Goal: Transaction & Acquisition: Book appointment/travel/reservation

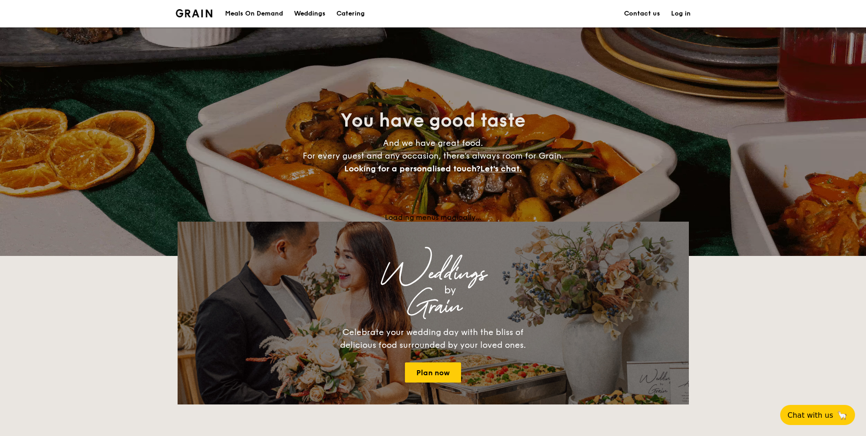
click at [265, 5] on div "Meals On Demand" at bounding box center [254, 13] width 58 height 27
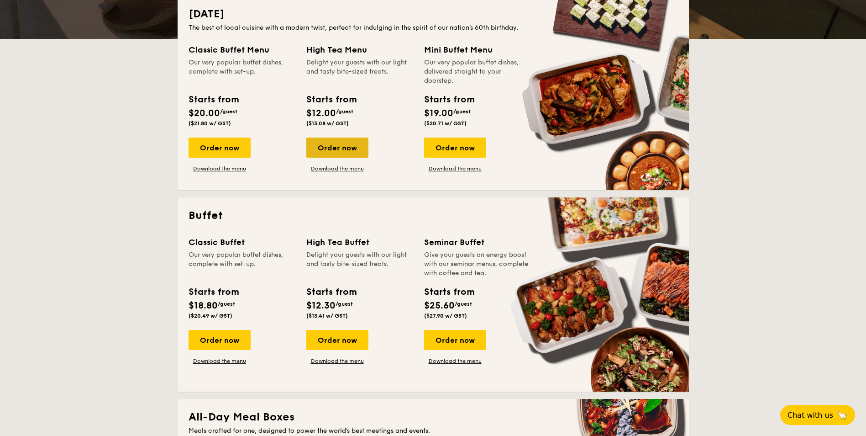
scroll to position [274, 0]
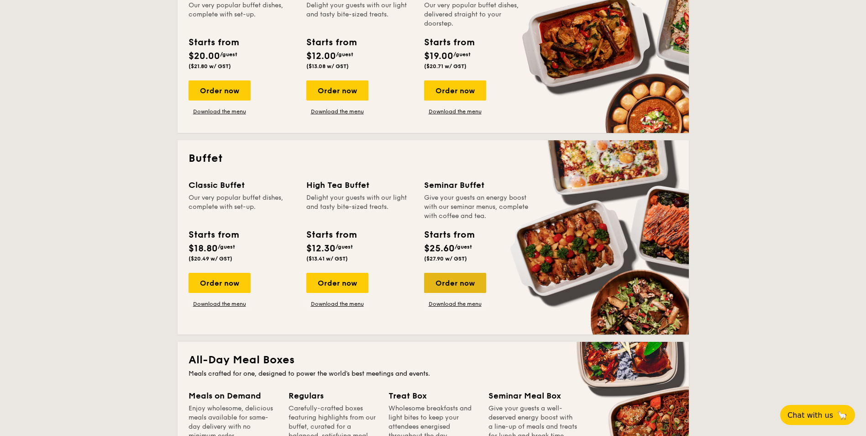
click at [466, 279] on div "Order now" at bounding box center [455, 283] width 62 height 20
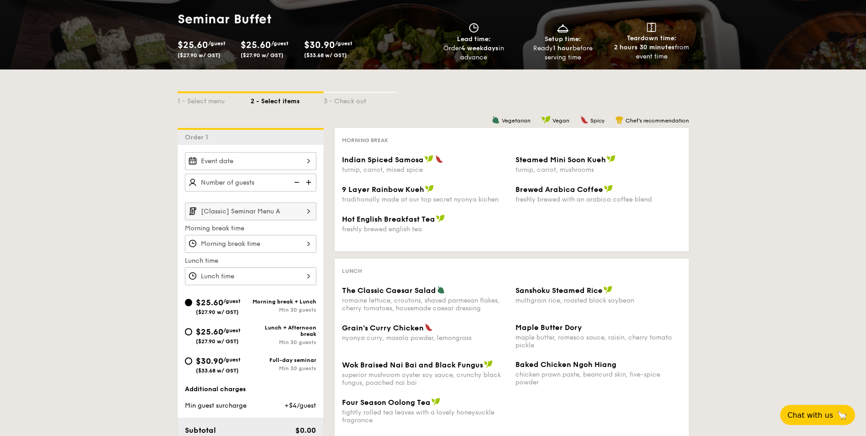
scroll to position [91, 0]
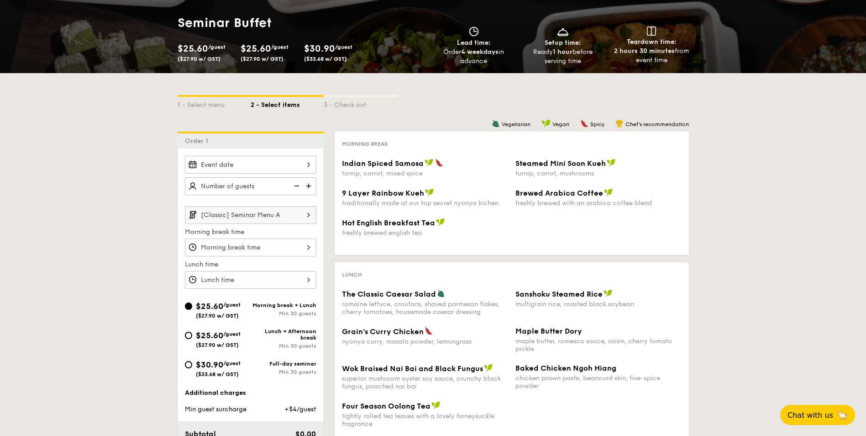
click at [276, 214] on input "[Classic] Seminar Menu A" at bounding box center [251, 215] width 132 height 18
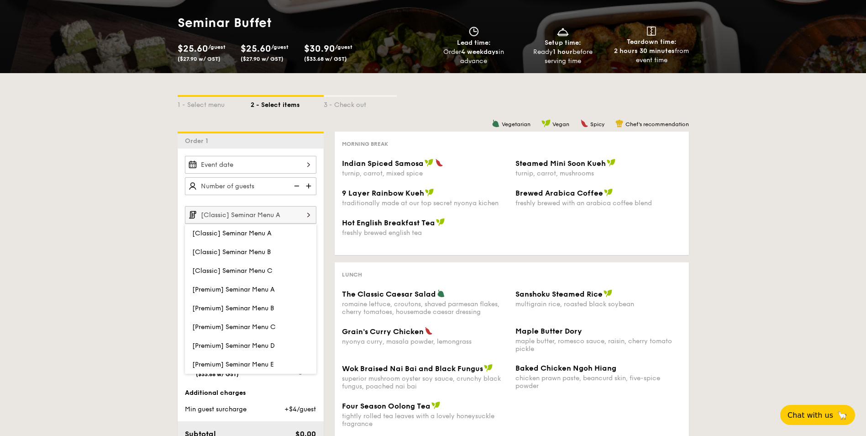
click at [276, 214] on input "[Classic] Seminar Menu A" at bounding box center [251, 215] width 132 height 18
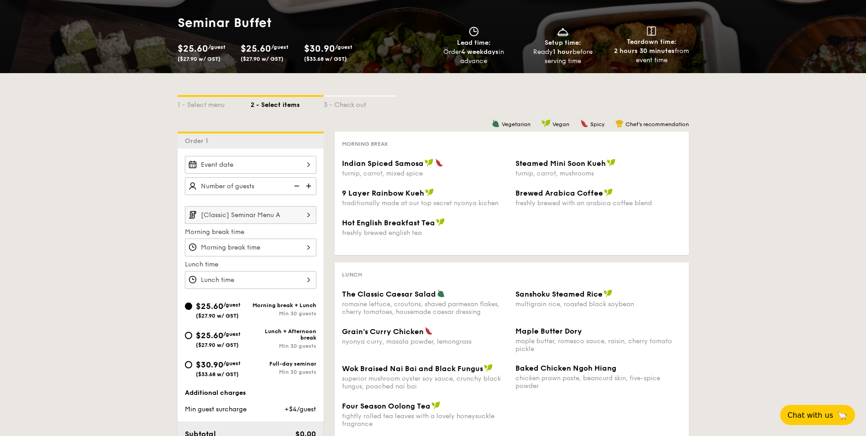
scroll to position [183, 0]
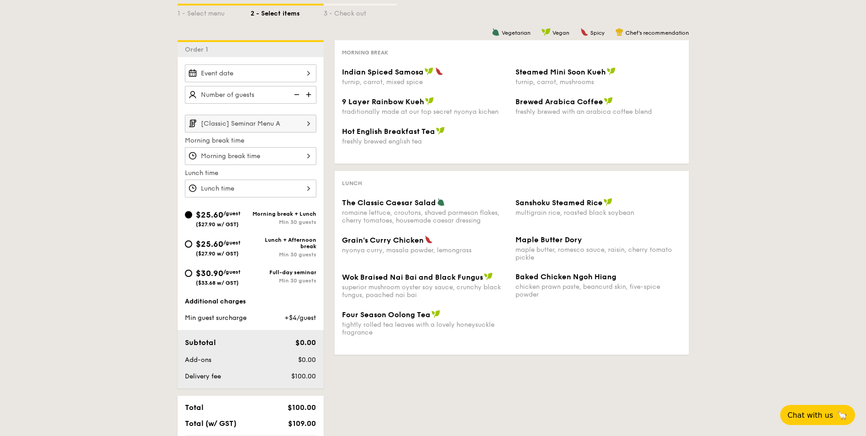
click at [280, 272] on div "Full-day seminar" at bounding box center [284, 272] width 66 height 6
click at [192, 272] on input "$30.90 /guest ($33.68 w/ GST) Full-day seminar Min 30 guests" at bounding box center [188, 272] width 7 height 7
radio input "true"
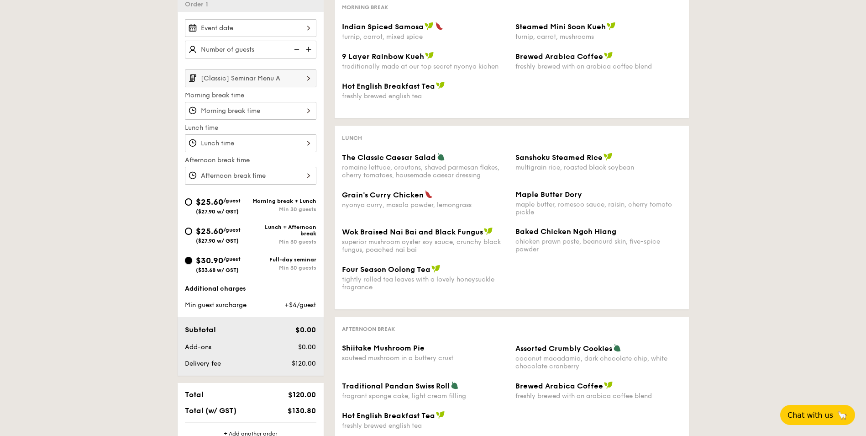
scroll to position [228, 0]
drag, startPoint x: 237, startPoint y: 257, endPoint x: 196, endPoint y: 263, distance: 41.5
click at [196, 263] on div "$30.90 /guest ($33.68 w/ GST)" at bounding box center [218, 262] width 45 height 19
drag, startPoint x: 196, startPoint y: 263, endPoint x: 245, endPoint y: 261, distance: 48.4
click at [243, 261] on div "$30.90 /guest ($33.68 w/ GST)" at bounding box center [218, 262] width 66 height 19
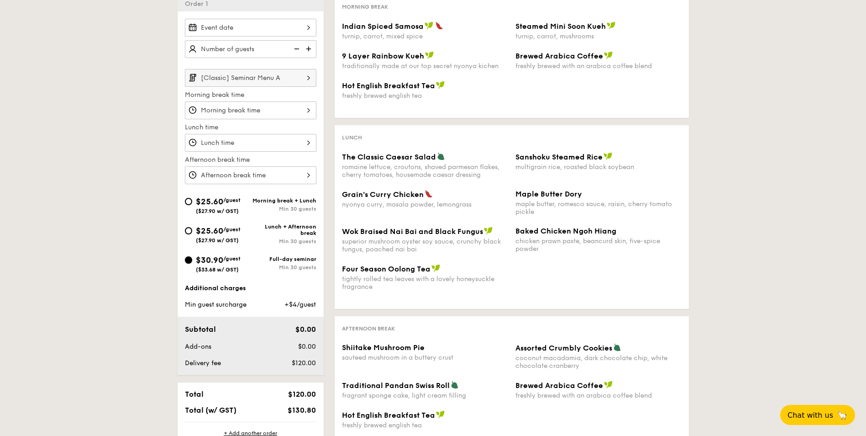
click at [192, 261] on input "$30.90 /guest ($33.68 w/ GST) Full-day seminar Min 30 guests" at bounding box center [188, 259] width 7 height 7
drag, startPoint x: 246, startPoint y: 261, endPoint x: 196, endPoint y: 260, distance: 49.3
click at [196, 260] on div "$30.90 /guest ($33.68 w/ GST)" at bounding box center [218, 262] width 66 height 19
drag, startPoint x: 196, startPoint y: 260, endPoint x: 222, endPoint y: 260, distance: 26.0
copy div "$30.90 /guest ($33.68 w/ GST)"
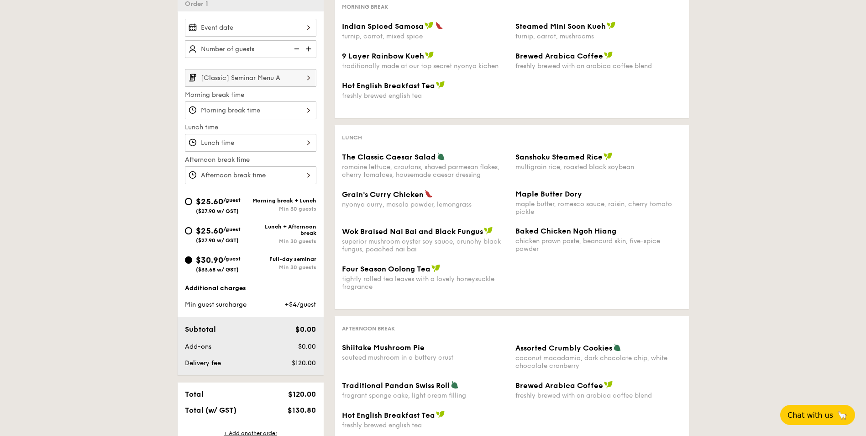
click at [240, 259] on span "/guest" at bounding box center [231, 258] width 17 height 6
click at [192, 259] on input "$30.90 /guest ($33.68 w/ GST) Full-day seminar Min 30 guests" at bounding box center [188, 259] width 7 height 7
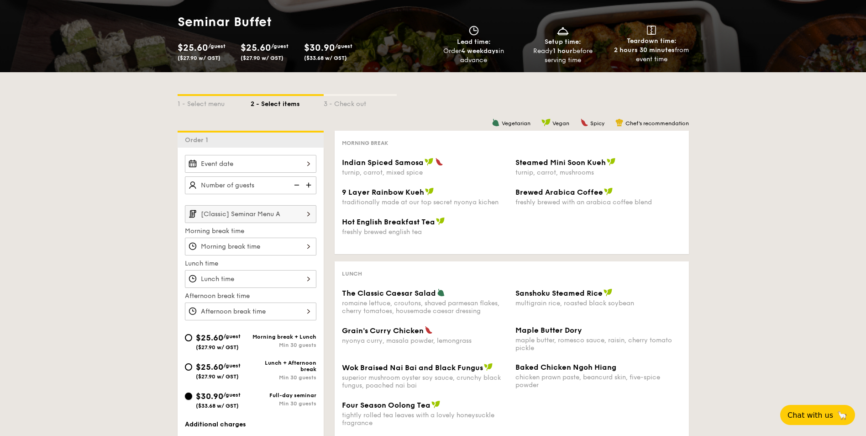
scroll to position [91, 0]
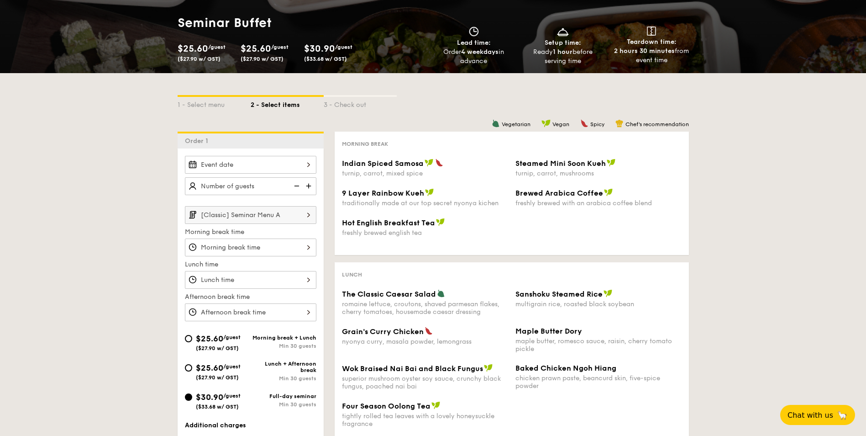
click at [307, 182] on img at bounding box center [310, 185] width 14 height 17
click at [292, 182] on img at bounding box center [296, 185] width 14 height 17
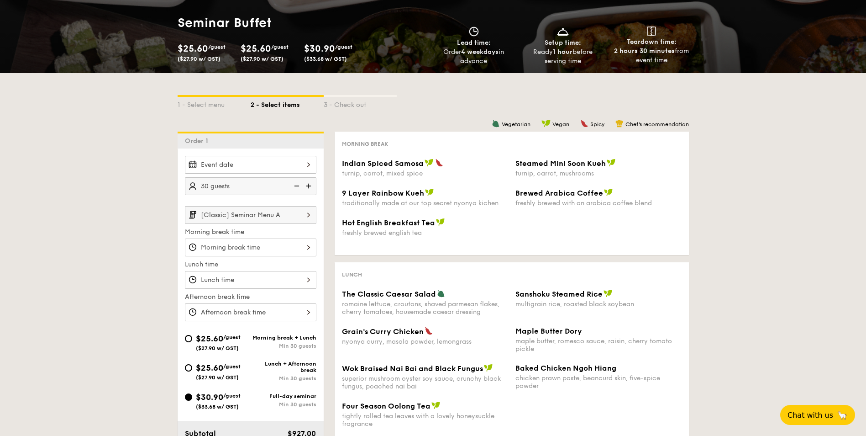
click at [292, 182] on img at bounding box center [296, 185] width 14 height 17
type input "25 guests"
click at [255, 161] on div at bounding box center [251, 165] width 132 height 18
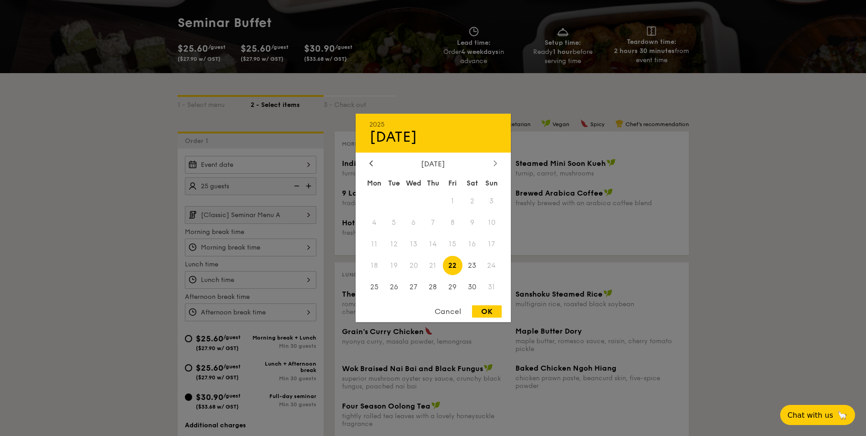
click at [495, 162] on icon at bounding box center [496, 163] width 4 height 6
click at [491, 165] on div "October 2025" at bounding box center [433, 163] width 128 height 9
click at [491, 166] on div "October 2025" at bounding box center [433, 163] width 128 height 9
click at [497, 164] on icon at bounding box center [496, 163] width 4 height 6
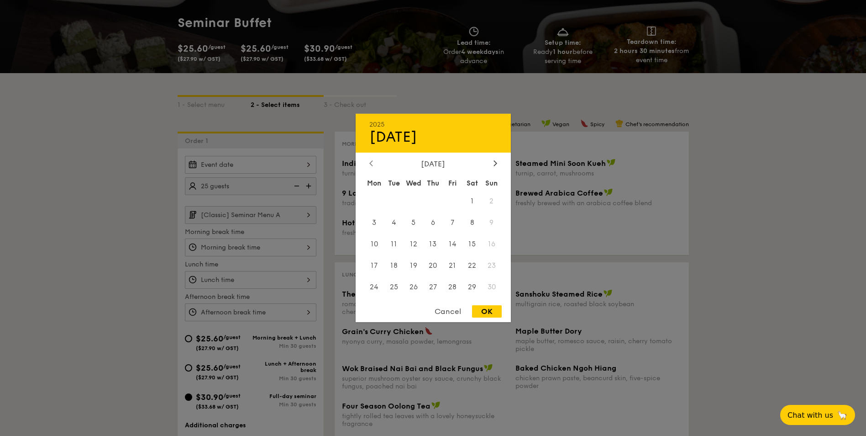
click at [368, 163] on div at bounding box center [371, 163] width 8 height 9
click at [454, 201] on span "3" at bounding box center [453, 201] width 20 height 20
click at [484, 312] on div "OK" at bounding box center [487, 311] width 30 height 12
type input "Oct 03, 2025"
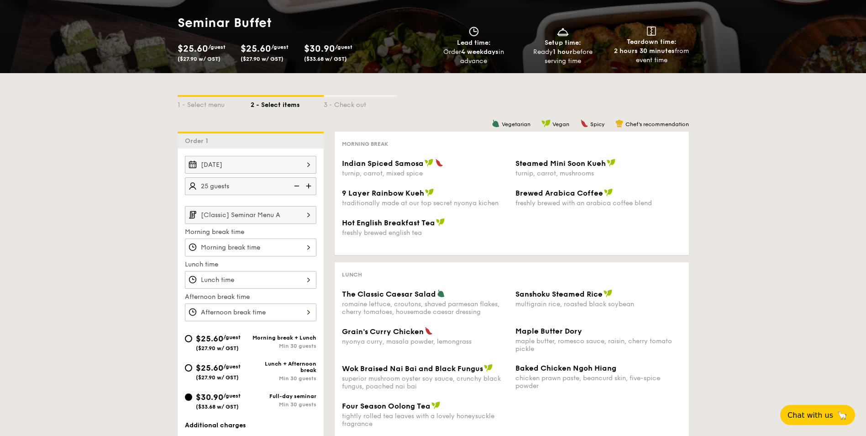
click at [249, 216] on input "[Classic] Seminar Menu A" at bounding box center [251, 215] width 132 height 18
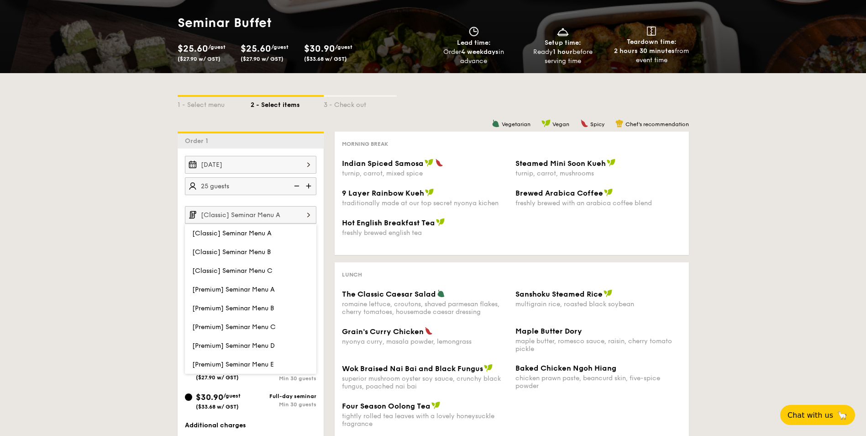
click at [249, 216] on input "[Classic] Seminar Menu A" at bounding box center [251, 215] width 132 height 18
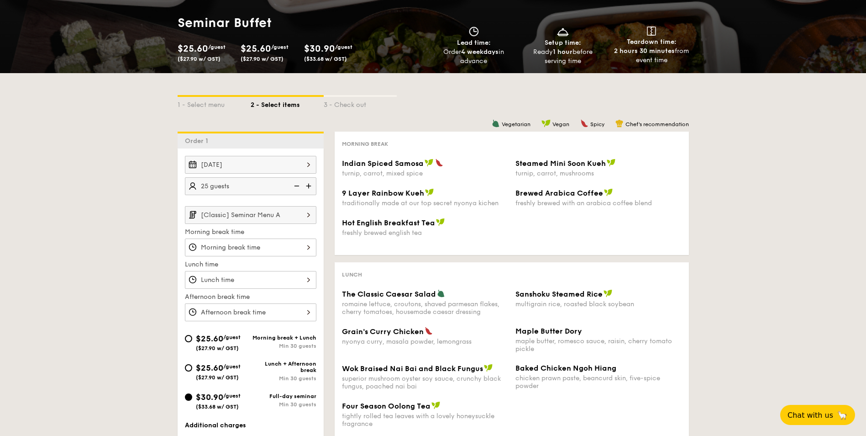
drag, startPoint x: 249, startPoint y: 216, endPoint x: 141, endPoint y: 214, distance: 108.2
click at [141, 214] on div "1 - Select menu 2 - Select items 3 - Check out Order 1 Oct 03, 2025 25 guests […" at bounding box center [433, 340] width 866 height 535
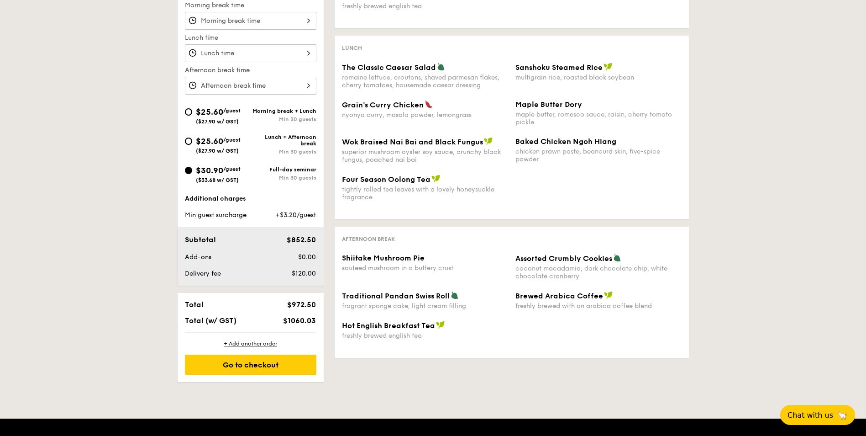
scroll to position [320, 0]
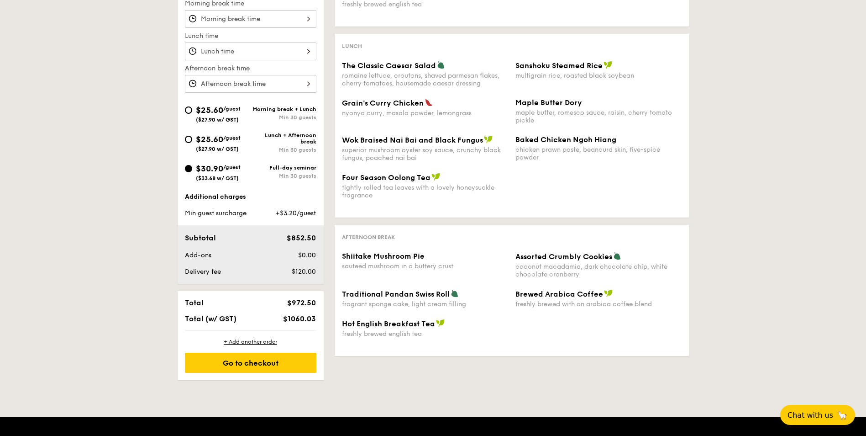
drag, startPoint x: 316, startPoint y: 317, endPoint x: 268, endPoint y: 313, distance: 48.6
click at [268, 313] on div "Total $972.50 Total (w/ GST) $1060.03" at bounding box center [251, 310] width 146 height 39
drag, startPoint x: 268, startPoint y: 313, endPoint x: 307, endPoint y: 320, distance: 40.4
copy span "$1060.03"
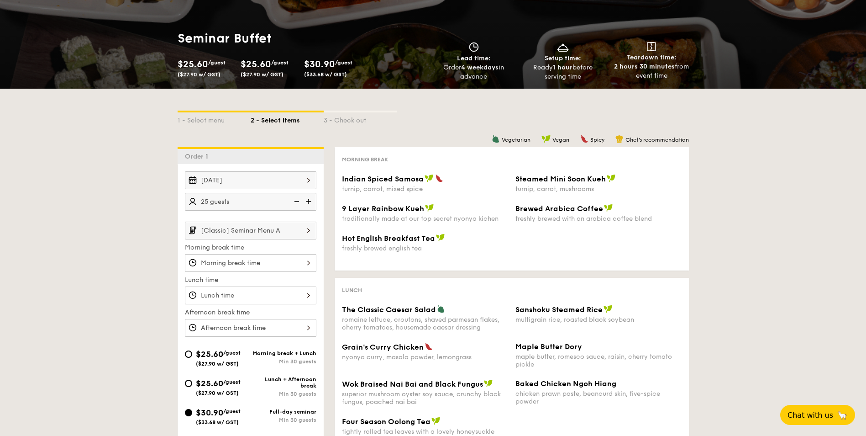
scroll to position [91, 0]
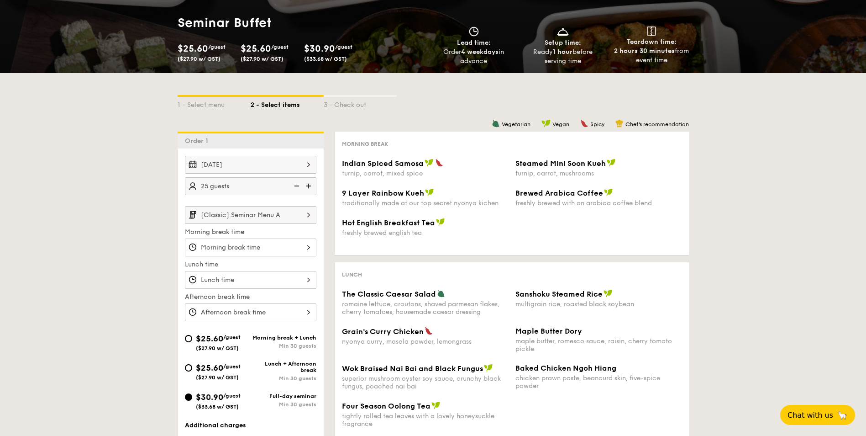
click at [203, 338] on span "$25.60" at bounding box center [209, 338] width 27 height 10
click at [192, 338] on input "$25.60 /guest ($27.90 w/ GST) Morning break + Lunch Min 30 guests" at bounding box center [188, 338] width 7 height 7
radio input "true"
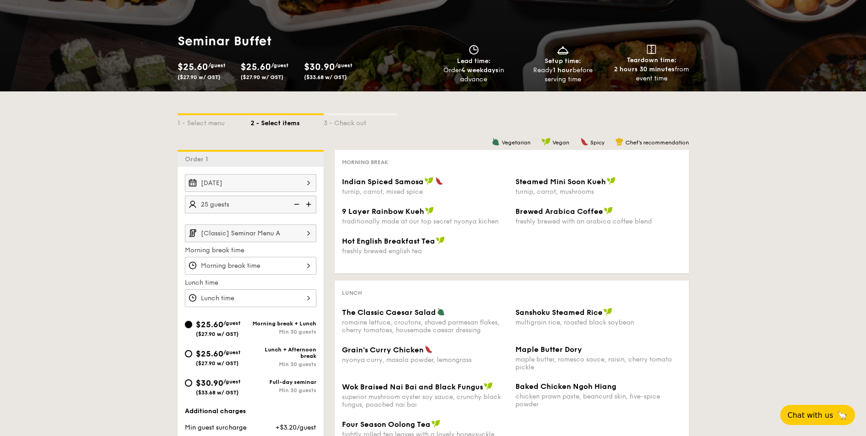
scroll to position [0, 0]
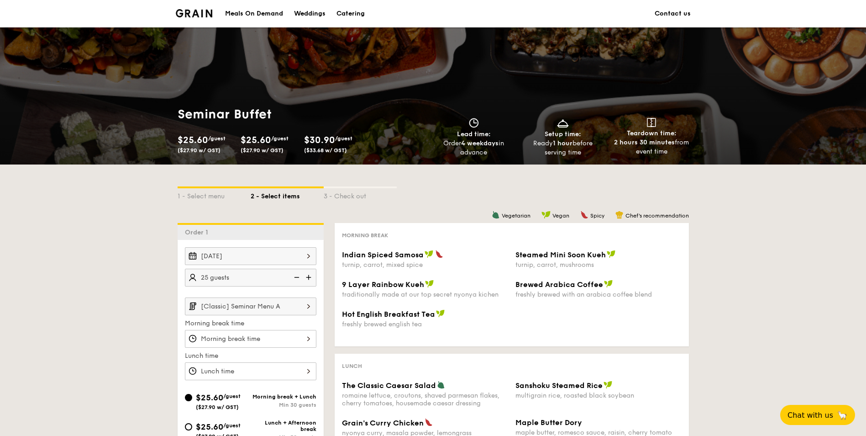
click at [311, 279] on img at bounding box center [310, 276] width 14 height 17
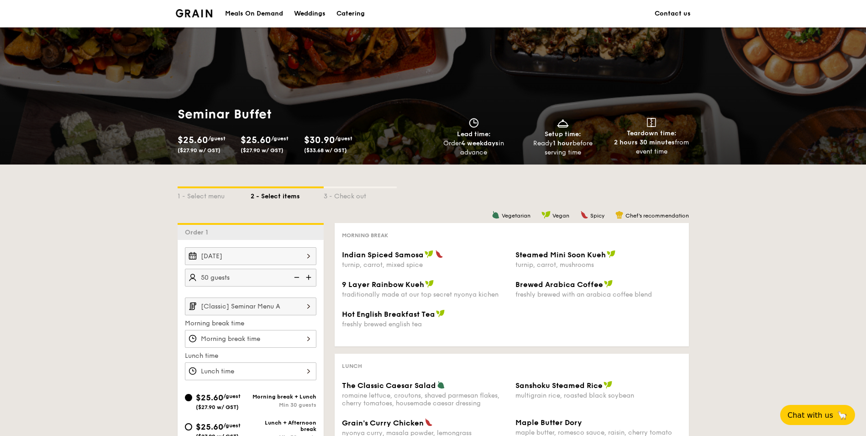
click at [311, 279] on img at bounding box center [310, 276] width 14 height 17
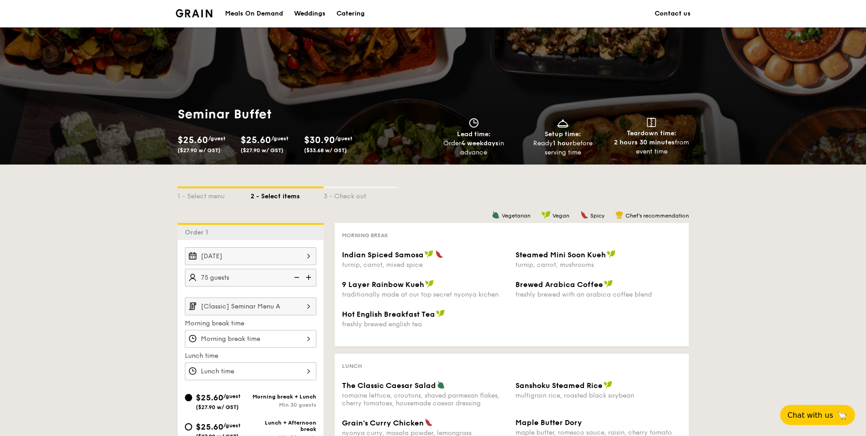
click at [311, 279] on img at bounding box center [310, 276] width 14 height 17
type input "90 guests"
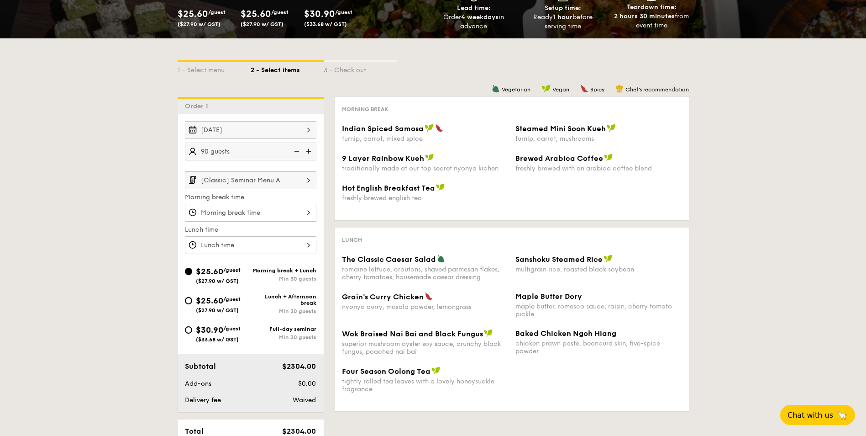
scroll to position [183, 0]
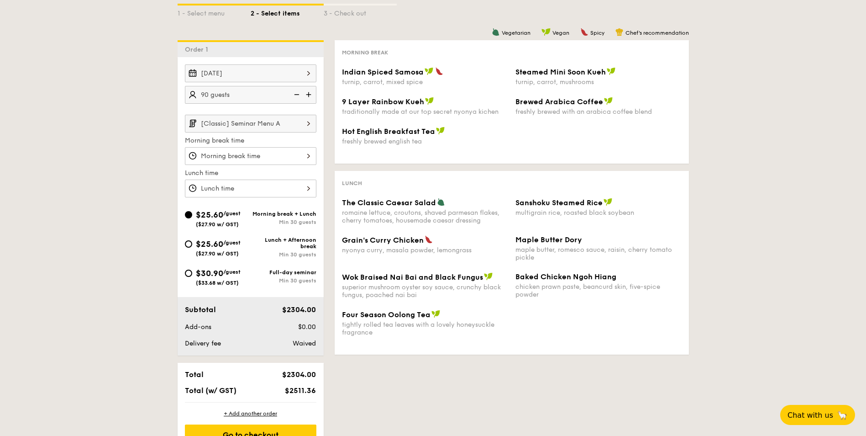
drag, startPoint x: 54, startPoint y: 365, endPoint x: 14, endPoint y: 365, distance: 40.6
click at [54, 365] on div "1 - Select menu 2 - Select items 3 - Check out Order 1 Oct 03, 2025 90 guests […" at bounding box center [433, 217] width 866 height 470
click at [231, 274] on span "/guest" at bounding box center [231, 271] width 17 height 6
click at [192, 274] on input "$30.90 /guest ($33.68 w/ GST) Full-day seminar Min 30 guests" at bounding box center [188, 272] width 7 height 7
radio input "true"
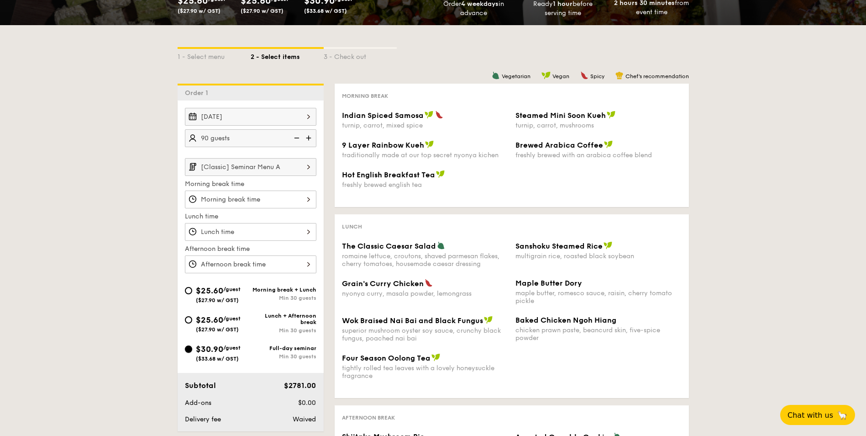
scroll to position [137, 0]
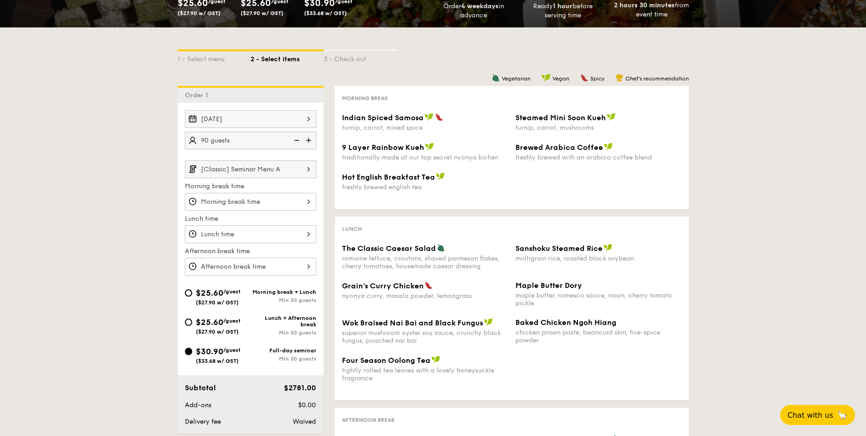
click at [293, 142] on img at bounding box center [296, 140] width 14 height 17
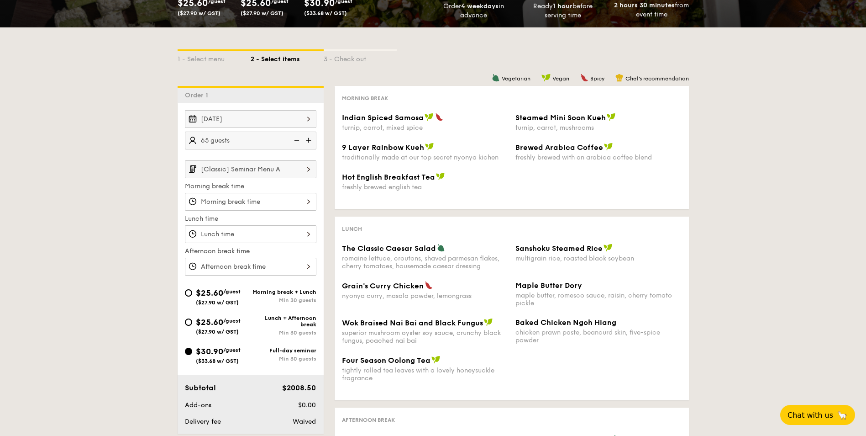
click at [293, 142] on img at bounding box center [296, 140] width 14 height 17
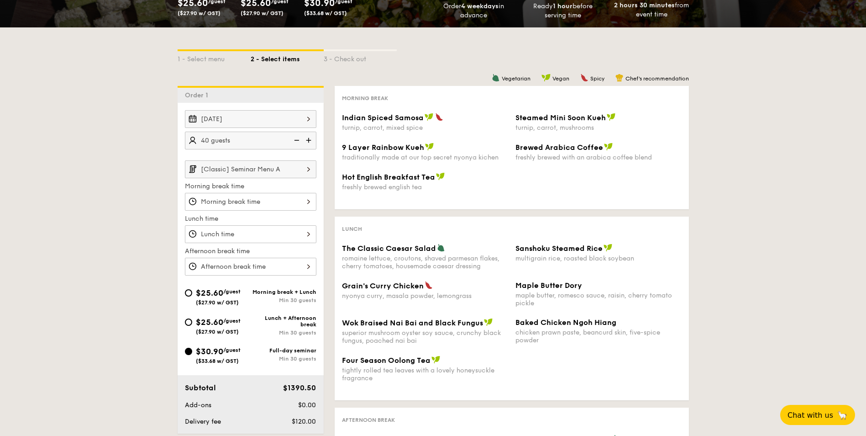
click at [293, 142] on img at bounding box center [296, 140] width 14 height 17
type input "25 guests"
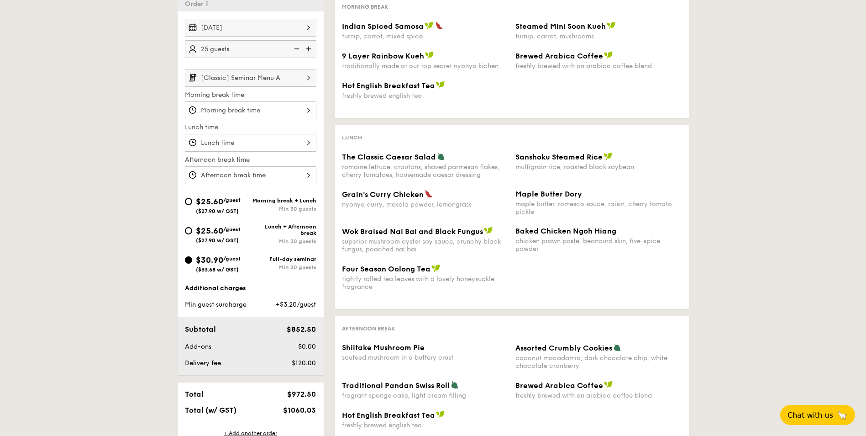
scroll to position [320, 0]
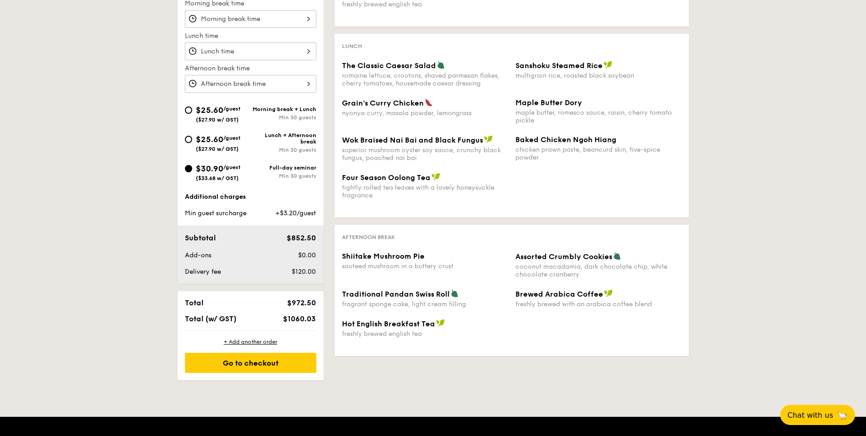
drag, startPoint x: 318, startPoint y: 273, endPoint x: 279, endPoint y: 273, distance: 39.7
click at [279, 273] on div "$120.00" at bounding box center [292, 271] width 56 height 9
drag, startPoint x: 279, startPoint y: 273, endPoint x: 231, endPoint y: 274, distance: 48.0
click at [231, 274] on div "Delivery fee" at bounding box center [222, 271] width 83 height 9
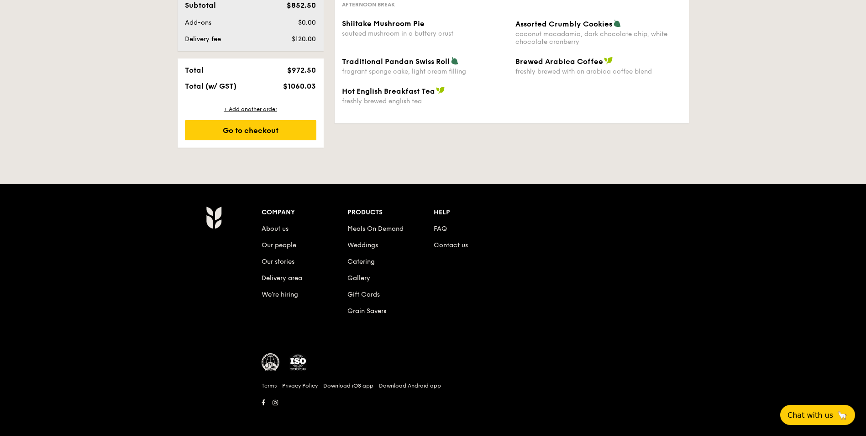
scroll to position [554, 0]
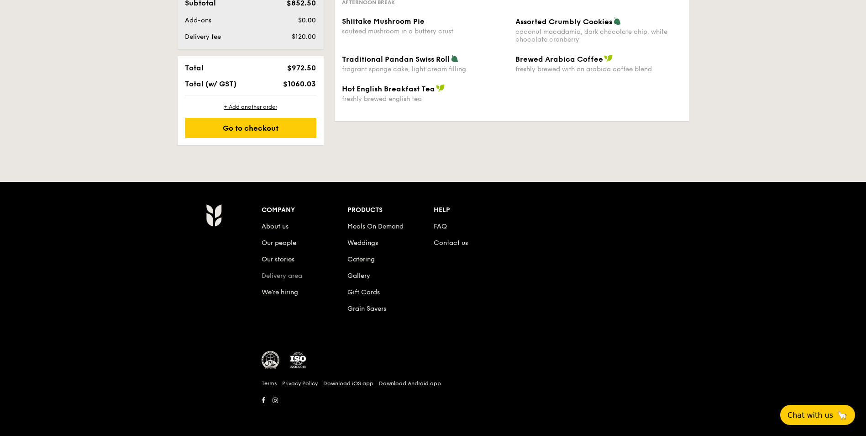
click at [275, 275] on link "Delivery area" at bounding box center [282, 276] width 41 height 8
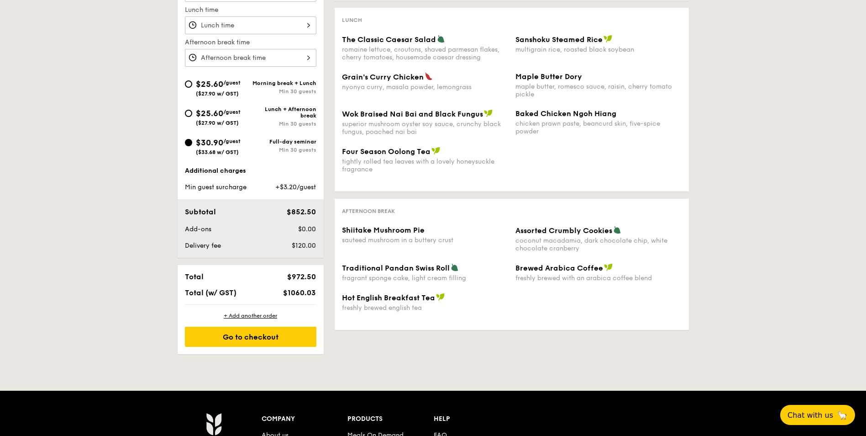
scroll to position [497, 0]
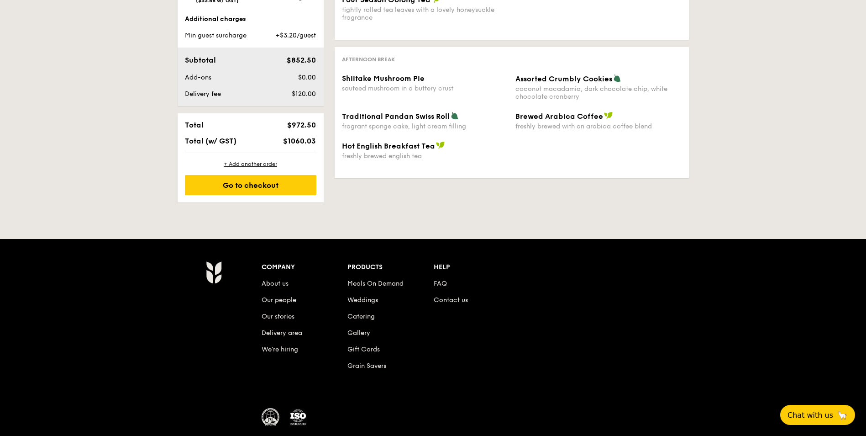
click at [436, 278] on li "FAQ" at bounding box center [477, 282] width 86 height 16
click at [440, 285] on link "FAQ" at bounding box center [440, 283] width 13 height 8
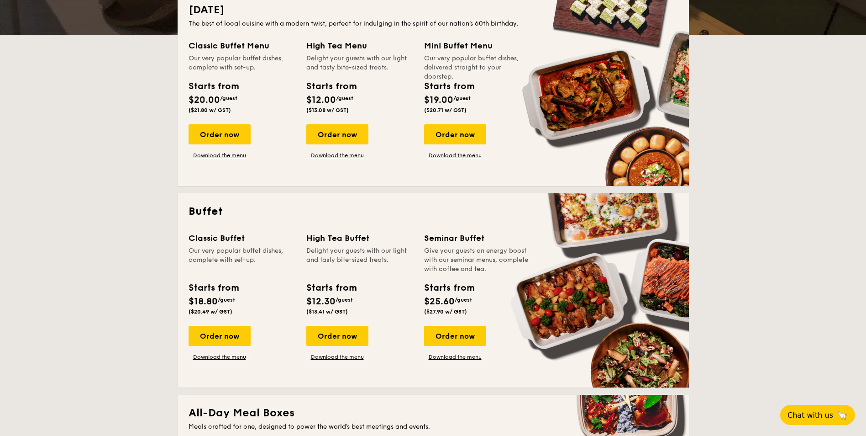
scroll to position [228, 0]
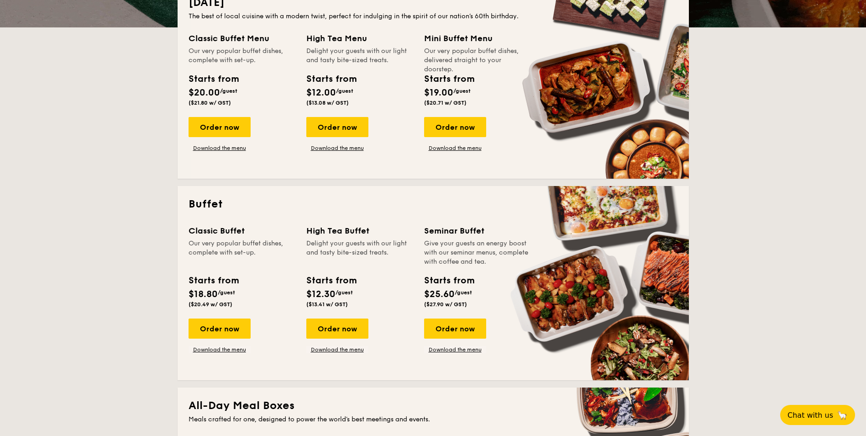
click at [463, 339] on div "Order now Download the menu" at bounding box center [455, 335] width 62 height 35
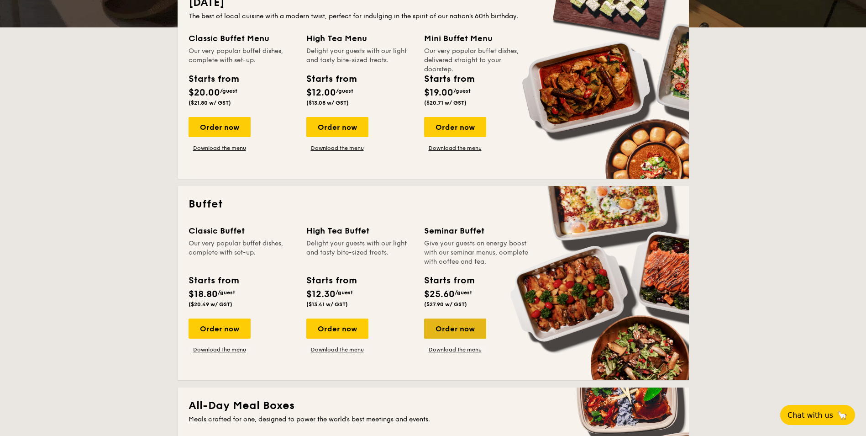
click at [466, 329] on div "Order now" at bounding box center [455, 328] width 62 height 20
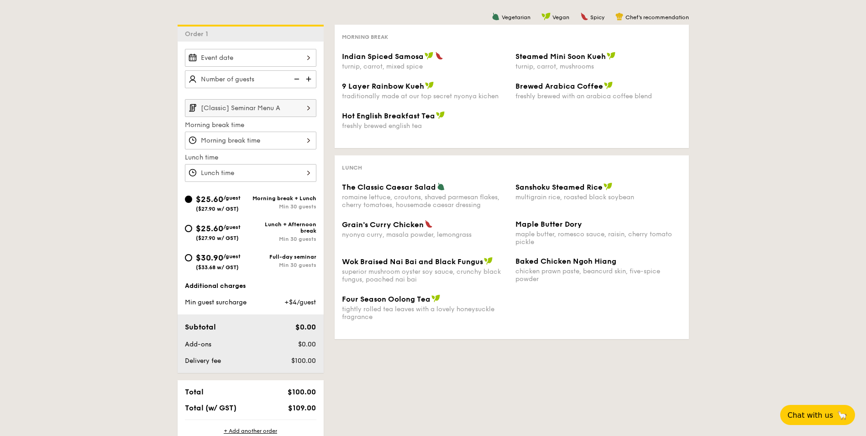
scroll to position [183, 0]
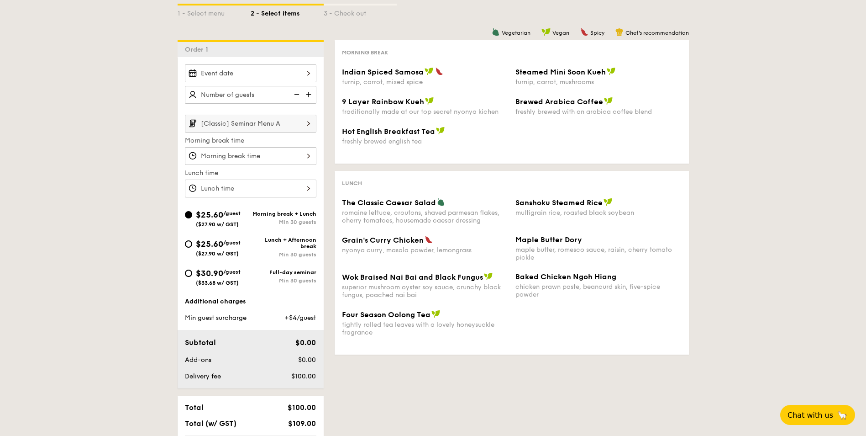
click at [205, 273] on span "$30.90" at bounding box center [209, 273] width 27 height 10
click at [192, 273] on input "$30.90 /guest ($33.68 w/ GST) Full-day seminar Min 30 guests" at bounding box center [188, 272] width 7 height 7
radio input "true"
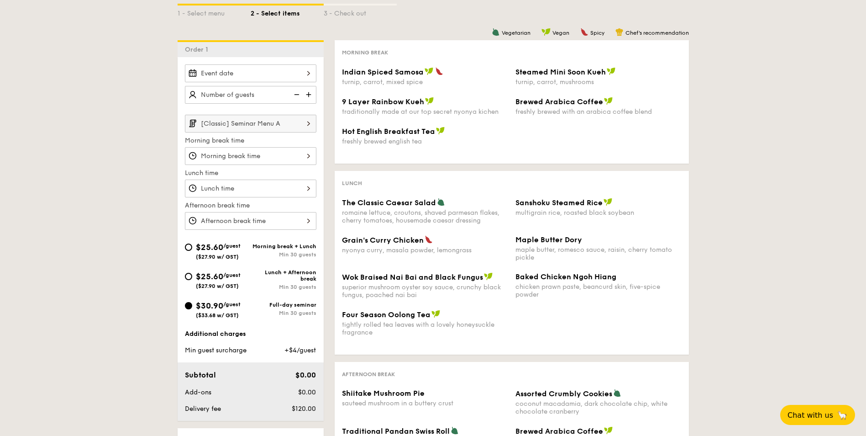
click at [293, 124] on input "[Classic] Seminar Menu A" at bounding box center [251, 124] width 132 height 18
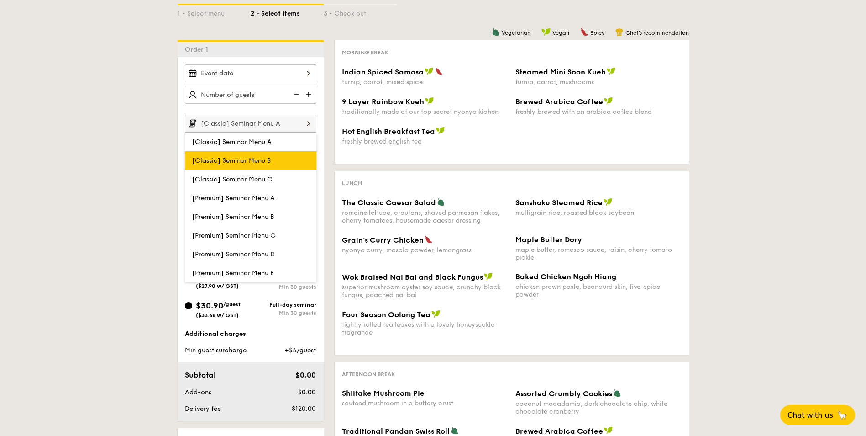
click at [270, 154] on label "[Classic] Seminar Menu B" at bounding box center [251, 160] width 132 height 19
click at [0, 0] on input "[Classic] Seminar Menu B" at bounding box center [0, 0] width 0 height 0
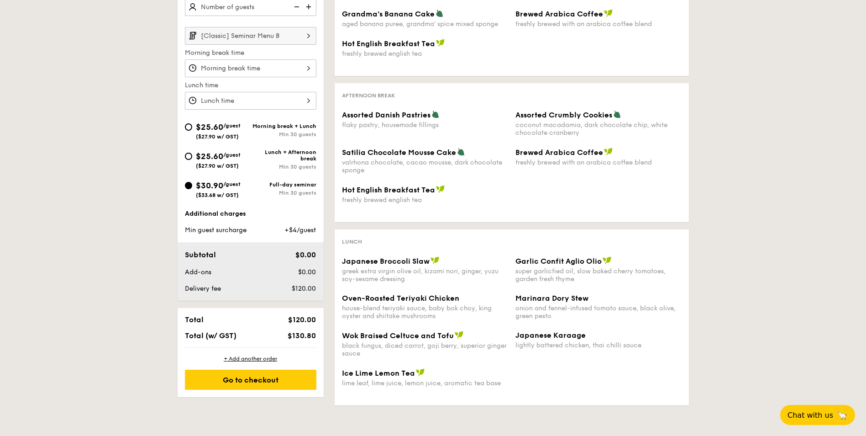
scroll to position [274, 0]
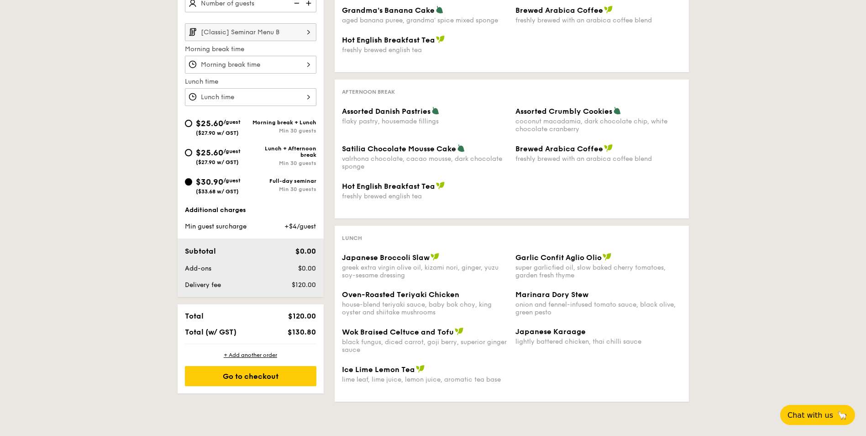
click at [266, 69] on div at bounding box center [251, 65] width 132 height 18
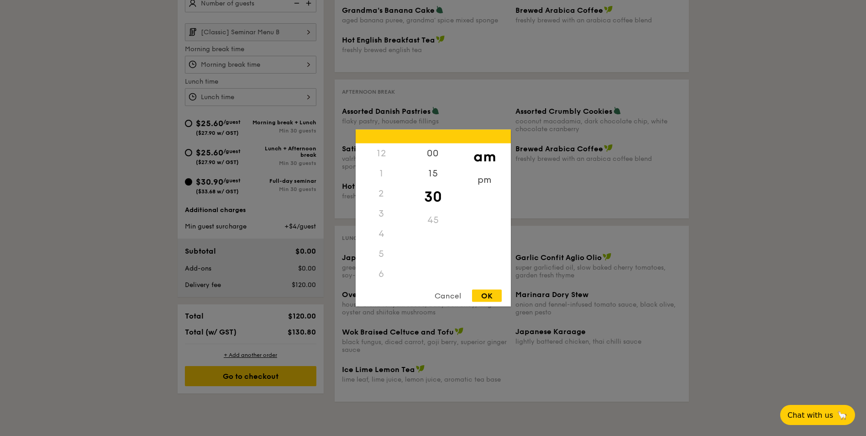
scroll to position [100, 0]
click at [270, 69] on div at bounding box center [433, 218] width 866 height 436
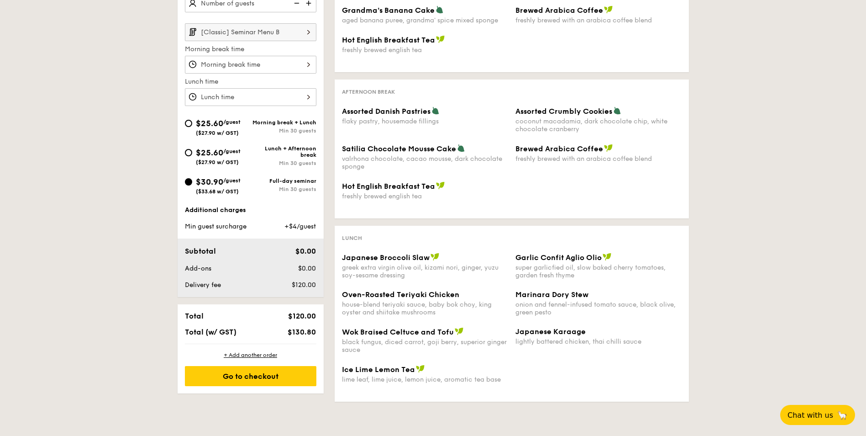
click at [283, 34] on input "[Classic] Seminar Menu B" at bounding box center [251, 32] width 132 height 18
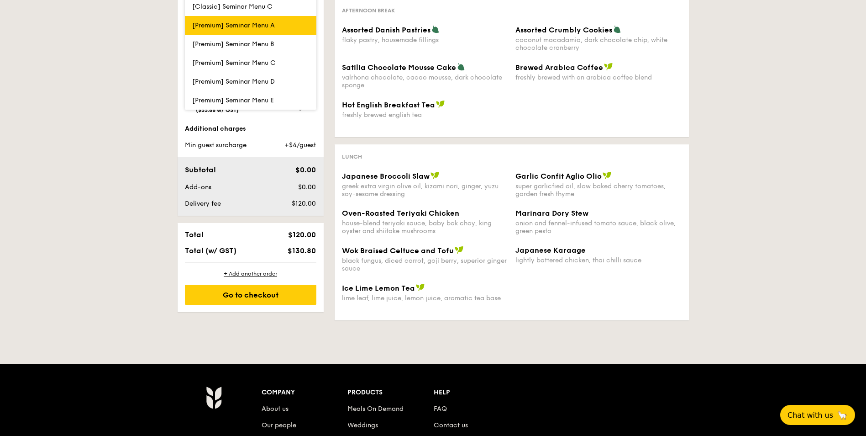
scroll to position [274, 0]
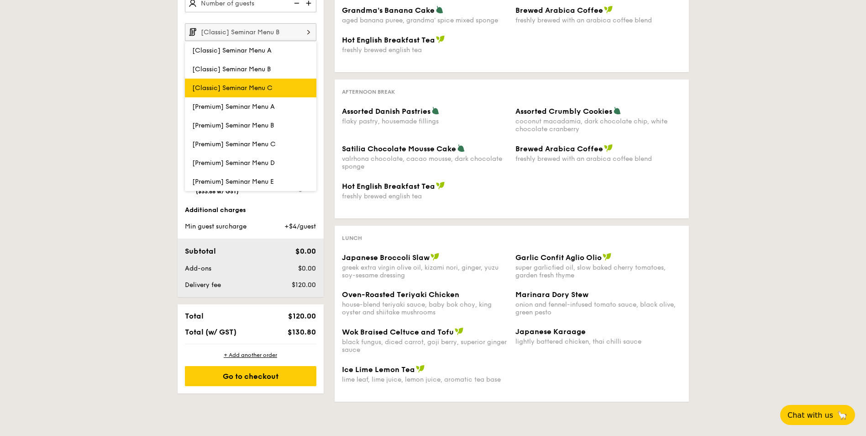
click at [307, 96] on label "[Classic] Seminar Menu C" at bounding box center [251, 88] width 132 height 19
click at [0, 0] on input "[Classic] Seminar Menu C" at bounding box center [0, 0] width 0 height 0
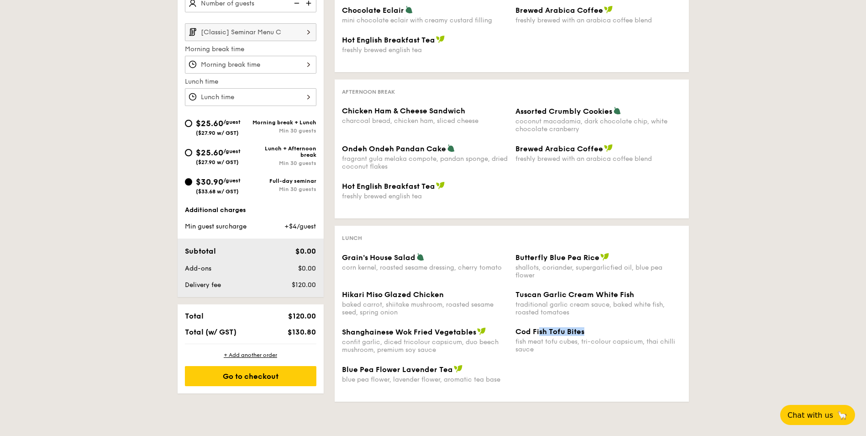
drag, startPoint x: 539, startPoint y: 331, endPoint x: 587, endPoint y: 330, distance: 47.5
click at [587, 330] on div "Cod Fish Tofu Bites" at bounding box center [599, 331] width 166 height 9
drag, startPoint x: 529, startPoint y: 340, endPoint x: 642, endPoint y: 346, distance: 113.9
click at [642, 346] on div "fish meat tofu cubes, tri-colour capsicum, thai chilli sauce" at bounding box center [599, 345] width 166 height 16
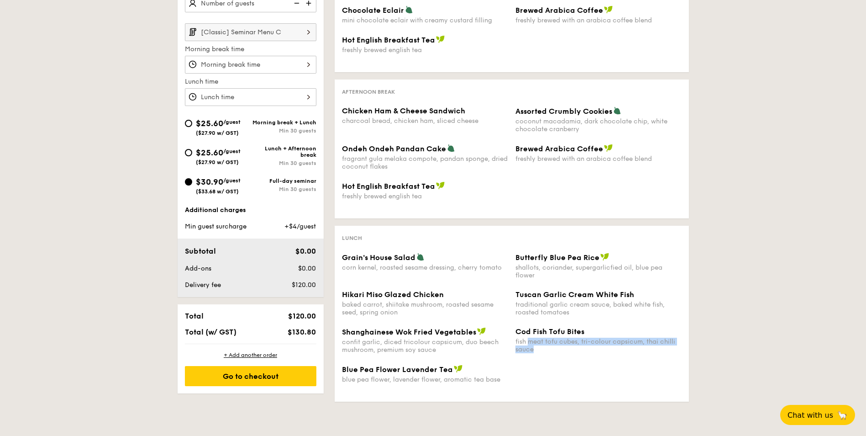
click at [642, 346] on div "fish meat tofu cubes, tri-colour capsicum, thai chilli sauce" at bounding box center [599, 345] width 166 height 16
click at [523, 258] on span "Butterfly Blue Pea Rice" at bounding box center [558, 257] width 84 height 9
click at [386, 265] on div "corn kernel, roasted sesame dressing, cherry tomato" at bounding box center [425, 267] width 166 height 8
drag, startPoint x: 364, startPoint y: 299, endPoint x: 432, endPoint y: 304, distance: 68.3
click at [432, 304] on div "Hikari Miso Glazed Chicken baked carrot, shiitake mushroom, roasted sesame seed…" at bounding box center [425, 303] width 166 height 26
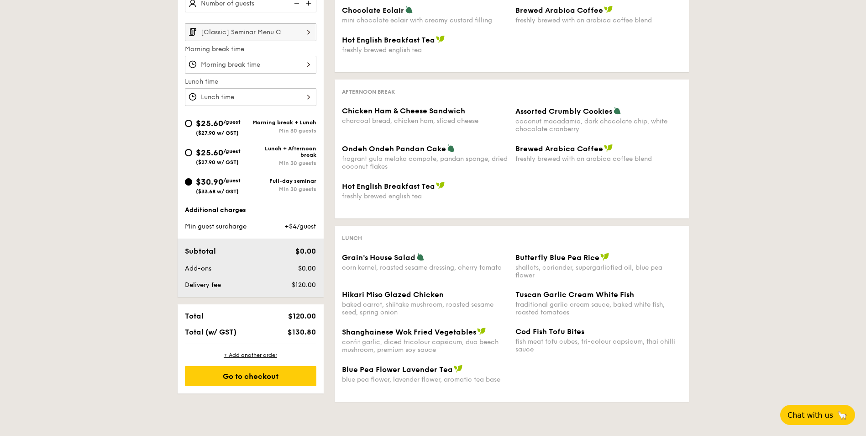
drag, startPoint x: 432, startPoint y: 304, endPoint x: 416, endPoint y: 334, distance: 34.2
click at [416, 334] on span "Shanghainese Wok Fried Vegetables" at bounding box center [409, 331] width 134 height 9
drag, startPoint x: 416, startPoint y: 334, endPoint x: 454, endPoint y: 332, distance: 38.4
click at [454, 332] on span "Shanghainese Wok Fried Vegetables" at bounding box center [409, 331] width 134 height 9
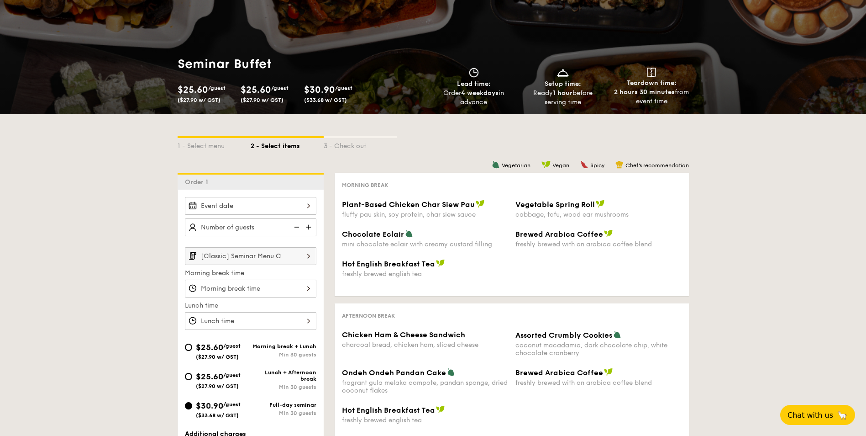
scroll to position [0, 0]
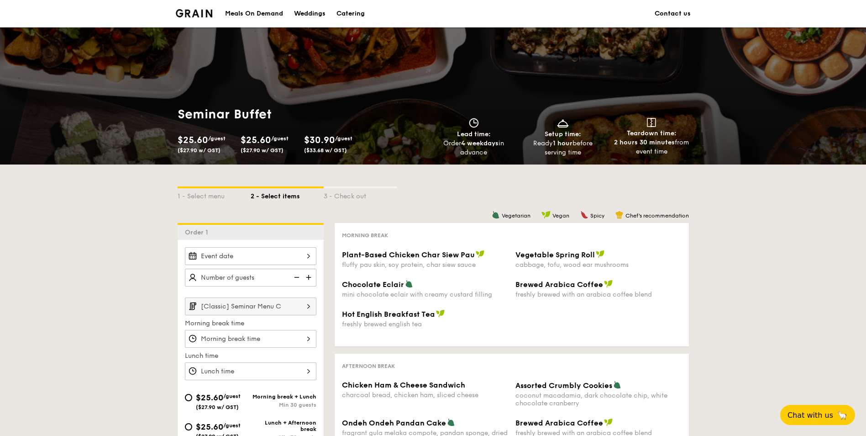
click at [449, 256] on span "Plant-Based Chicken Char Siew Pau" at bounding box center [408, 254] width 133 height 9
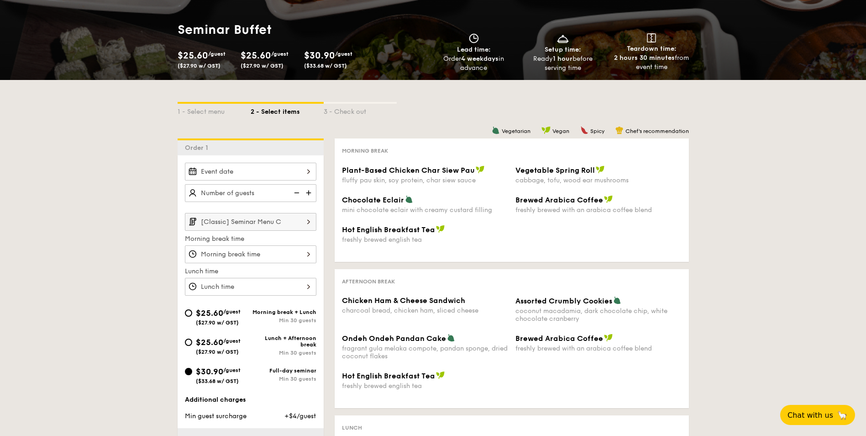
scroll to position [91, 0]
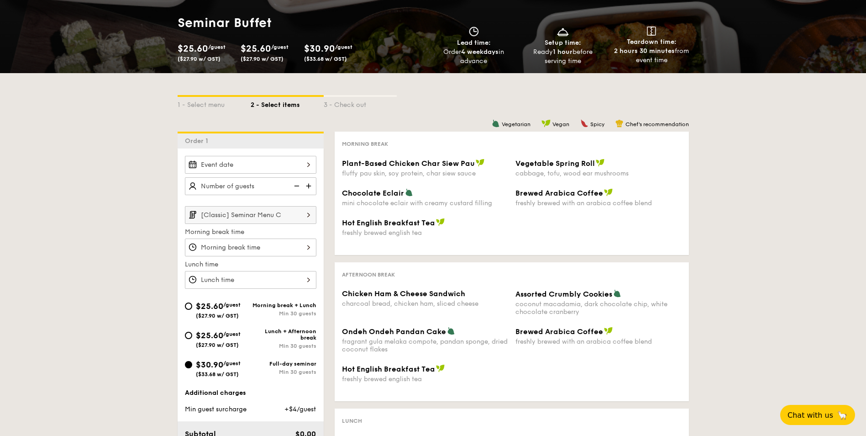
click at [282, 213] on input "[Classic] Seminar Menu C" at bounding box center [251, 215] width 132 height 18
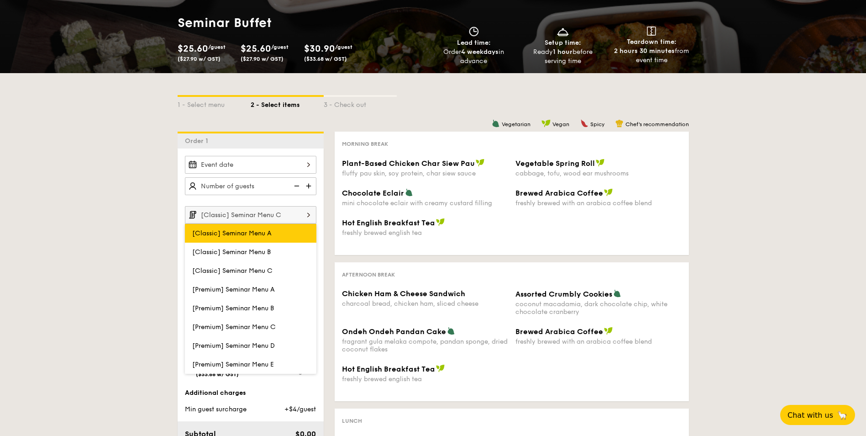
click at [279, 233] on label "[Classic] Seminar Menu A" at bounding box center [251, 233] width 132 height 19
click at [0, 0] on input "[Classic] Seminar Menu A" at bounding box center [0, 0] width 0 height 0
type input "[Classic] Seminar Menu A"
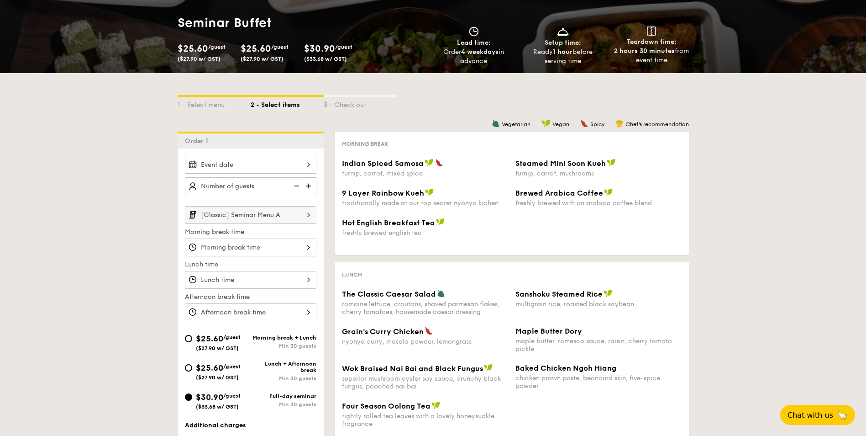
scroll to position [137, 0]
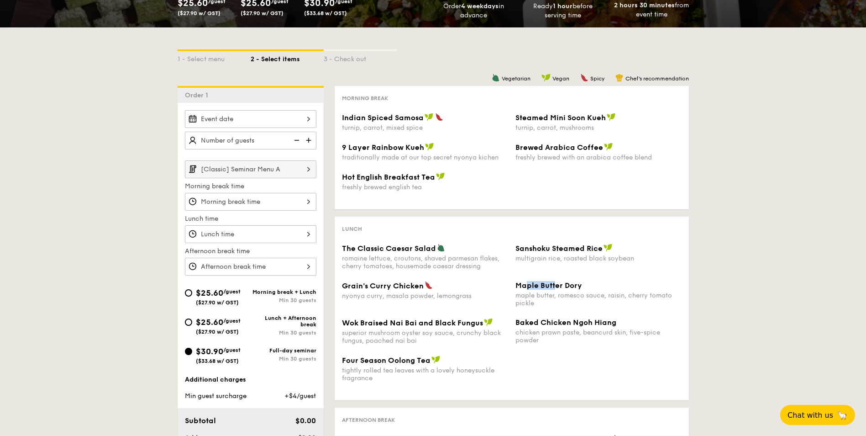
drag, startPoint x: 528, startPoint y: 287, endPoint x: 555, endPoint y: 284, distance: 27.2
click at [555, 284] on span "Maple Butter Dory" at bounding box center [549, 285] width 67 height 9
drag, startPoint x: 555, startPoint y: 284, endPoint x: 489, endPoint y: 248, distance: 75.0
click at [489, 248] on div "The Classic Caesar Salad" at bounding box center [425, 247] width 166 height 9
drag, startPoint x: 527, startPoint y: 245, endPoint x: 604, endPoint y: 256, distance: 77.1
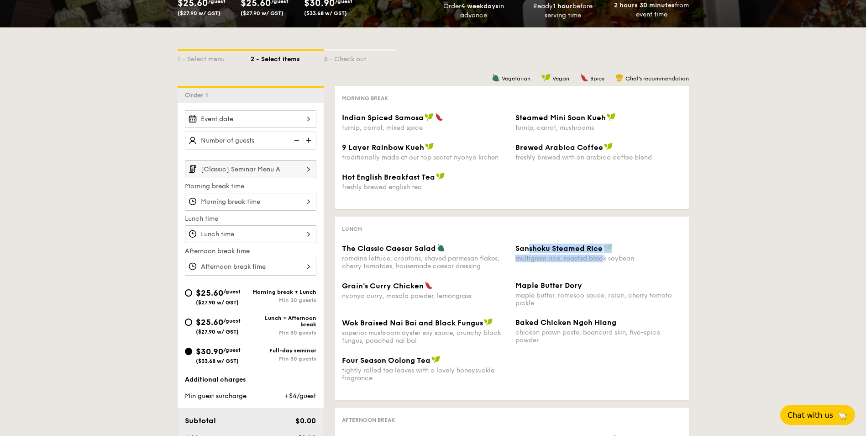
click at [604, 256] on div "Sanshoku Steamed Rice multigrain rice, roasted black soybean" at bounding box center [599, 252] width 166 height 19
drag, startPoint x: 604, startPoint y: 256, endPoint x: 543, endPoint y: 327, distance: 93.6
click at [543, 327] on div "Baked Chicken Ngoh Hiang chicken prawn paste, beancurd skin, five-spice powder" at bounding box center [599, 331] width 166 height 26
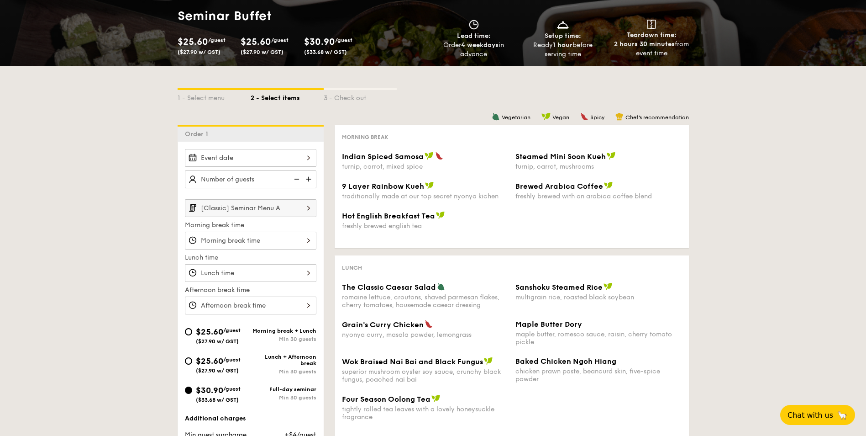
scroll to position [0, 0]
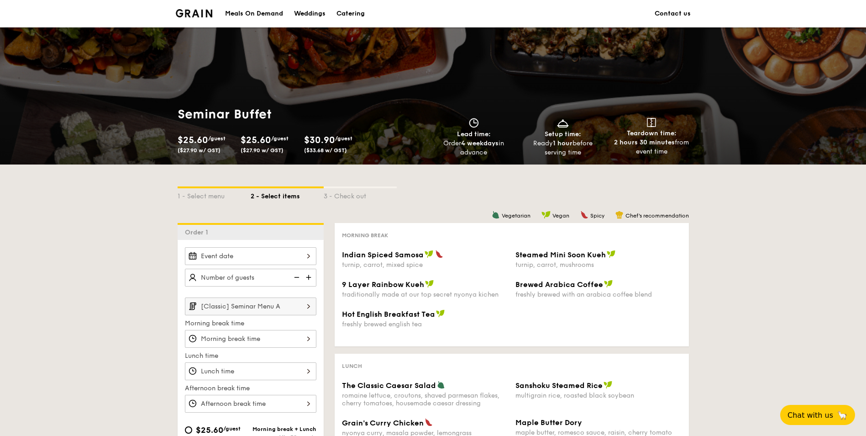
click at [344, 7] on div "Catering" at bounding box center [351, 13] width 28 height 27
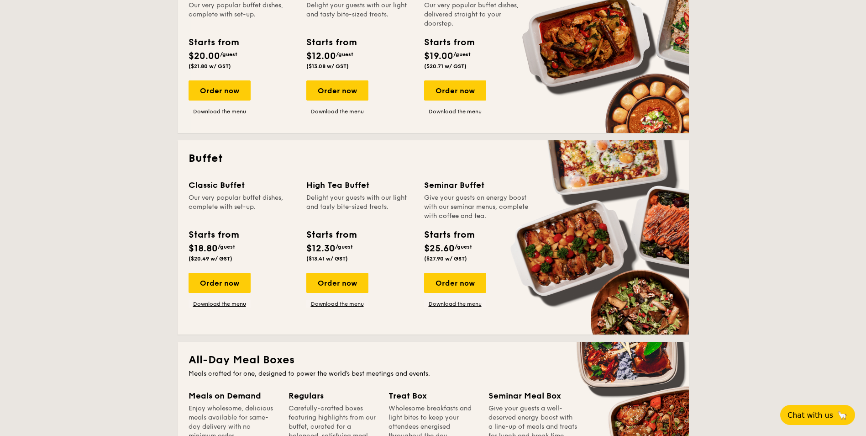
scroll to position [46, 0]
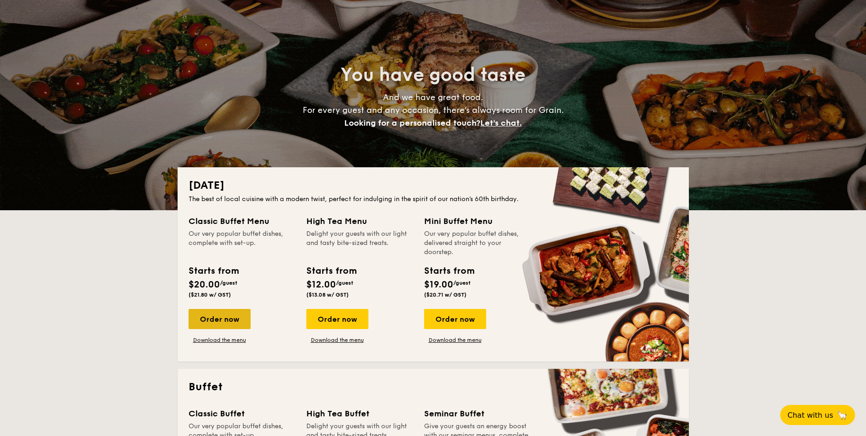
click at [216, 314] on div "Order now" at bounding box center [220, 319] width 62 height 20
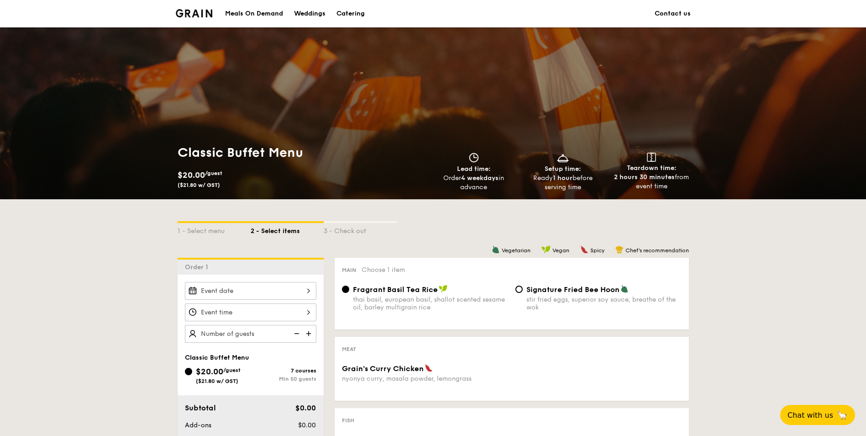
click at [349, 16] on div "Catering" at bounding box center [351, 13] width 28 height 27
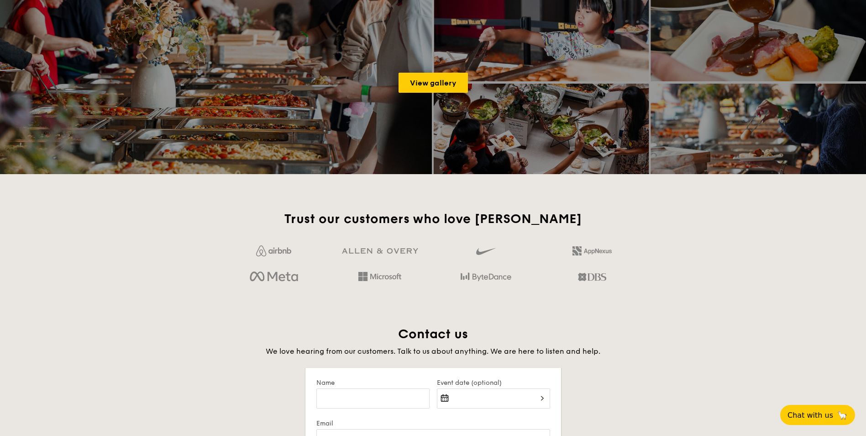
scroll to position [1461, 0]
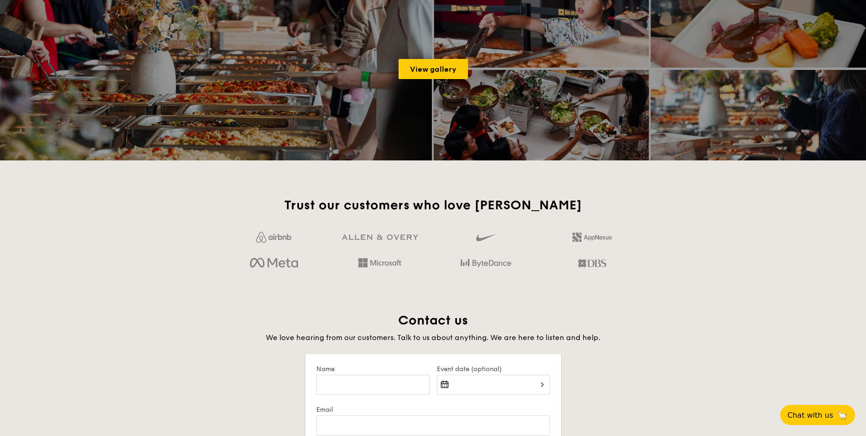
click at [605, 267] on img at bounding box center [592, 263] width 28 height 16
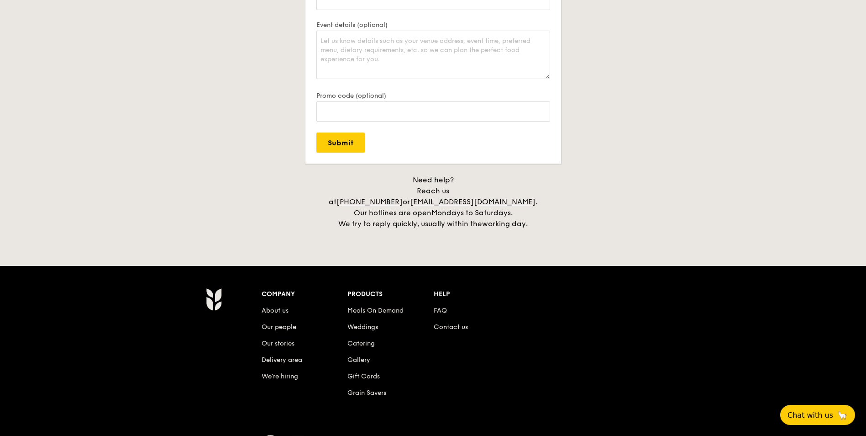
scroll to position [2041, 0]
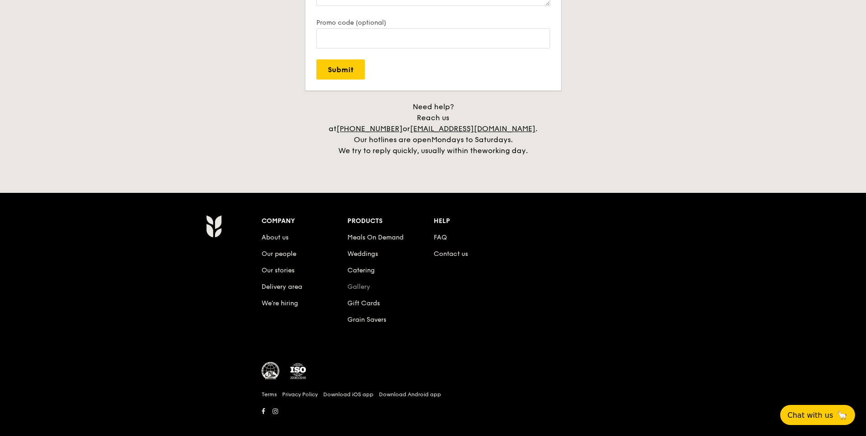
click at [353, 283] on link "Gallery" at bounding box center [358, 287] width 23 height 8
